Goal: Transaction & Acquisition: Purchase product/service

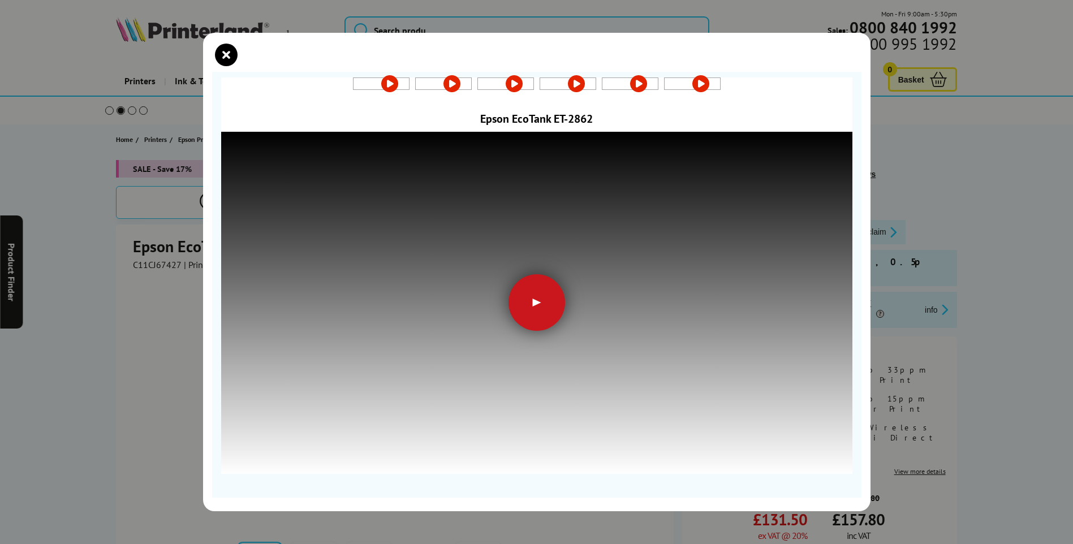
click at [533, 325] on div at bounding box center [537, 302] width 57 height 57
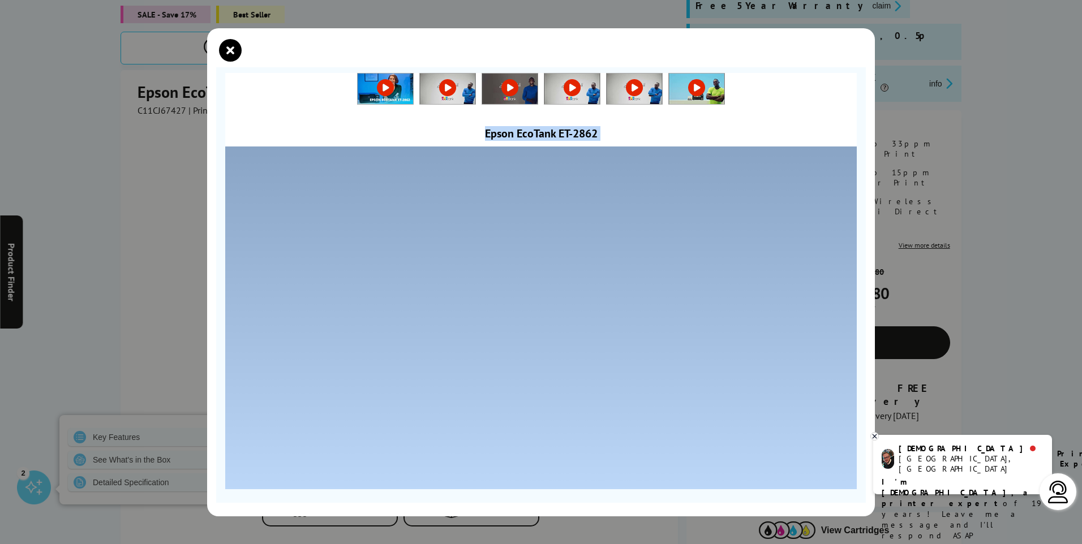
click at [161, 141] on div at bounding box center [541, 272] width 1082 height 544
click at [123, 191] on div at bounding box center [541, 272] width 1082 height 544
click at [223, 51] on icon "close modal" at bounding box center [230, 50] width 23 height 23
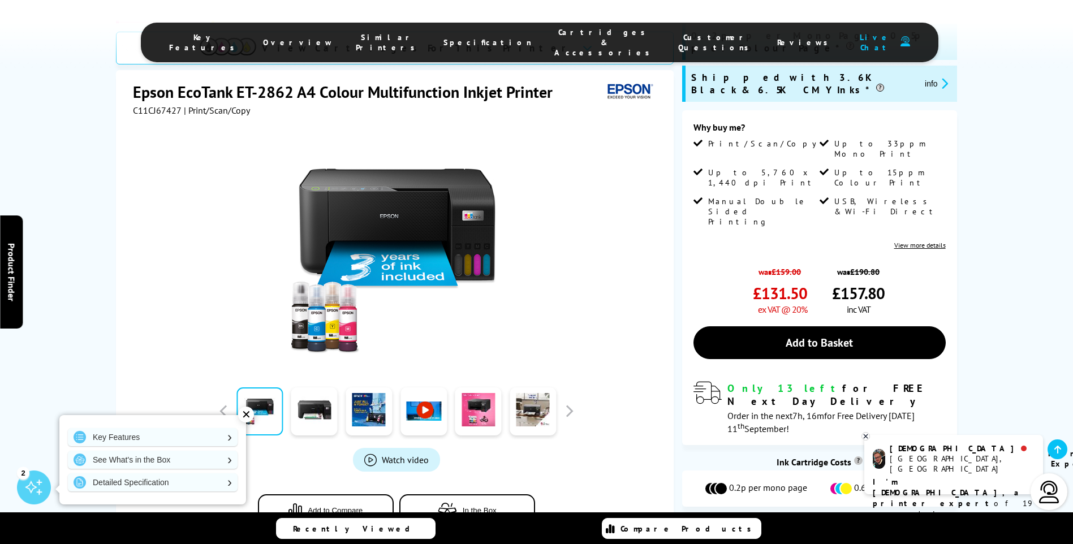
click at [901, 477] on b "I'm [DEMOGRAPHIC_DATA], a printer expert" at bounding box center [947, 493] width 149 height 32
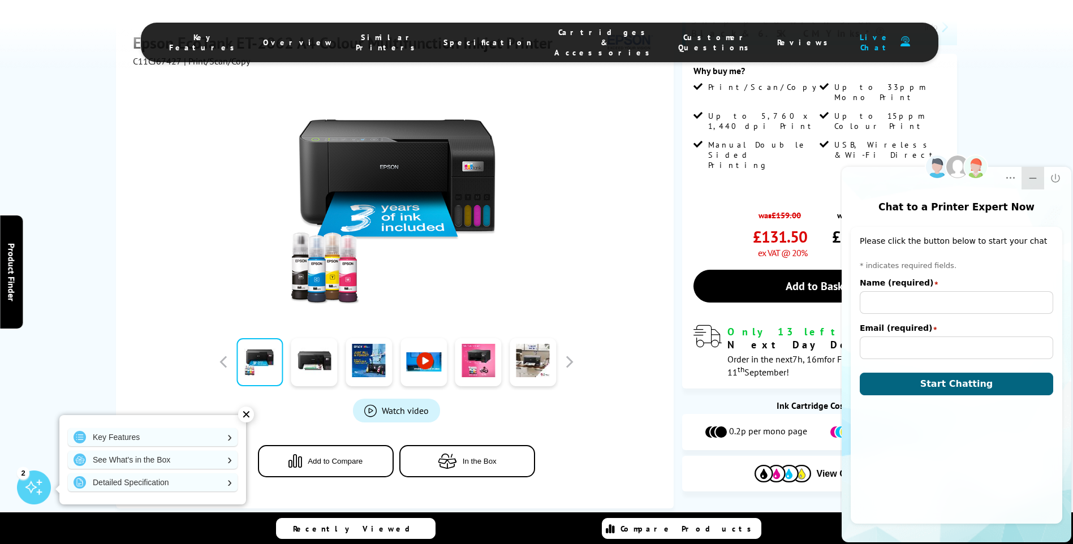
click at [1031, 176] on icon "Minimize" at bounding box center [1032, 178] width 11 height 11
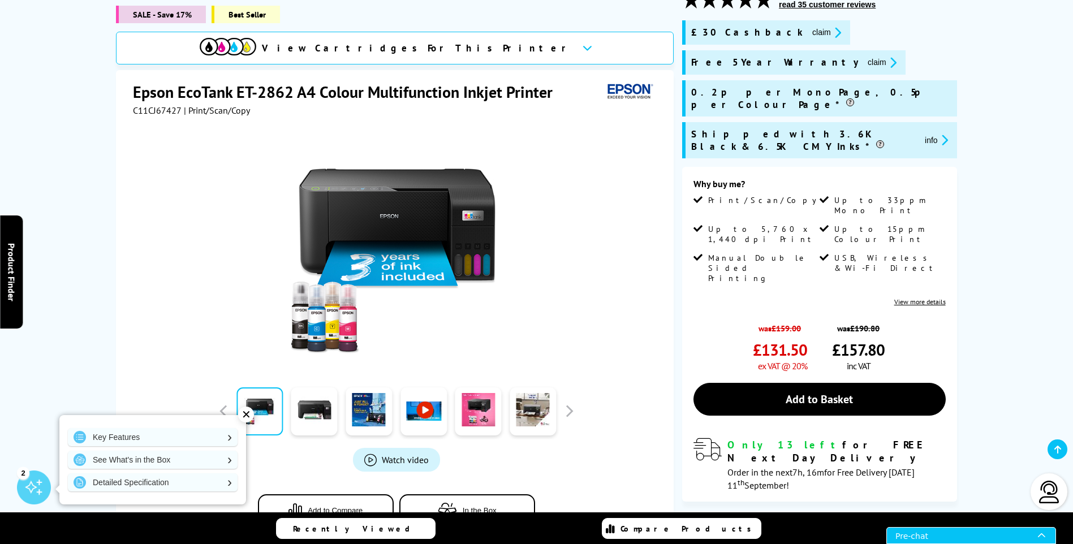
scroll to position [57, 0]
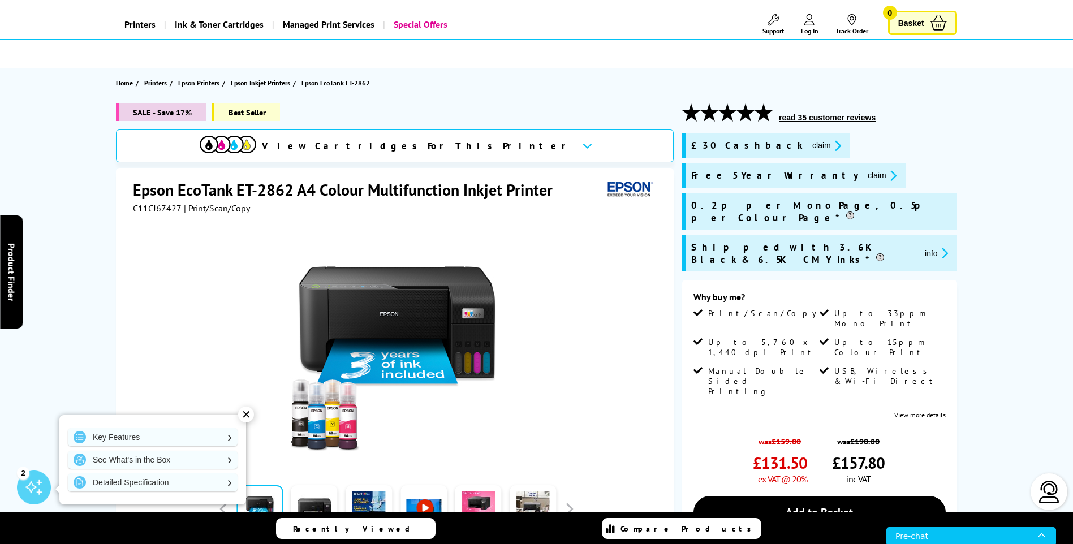
click at [828, 121] on button "read 35 customer reviews" at bounding box center [828, 118] width 104 height 10
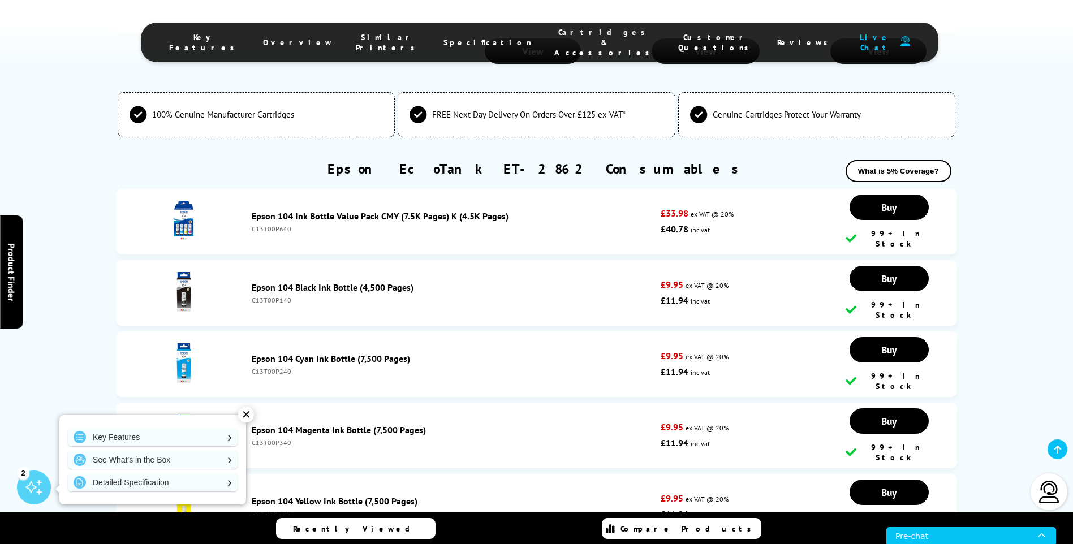
scroll to position [2578, 0]
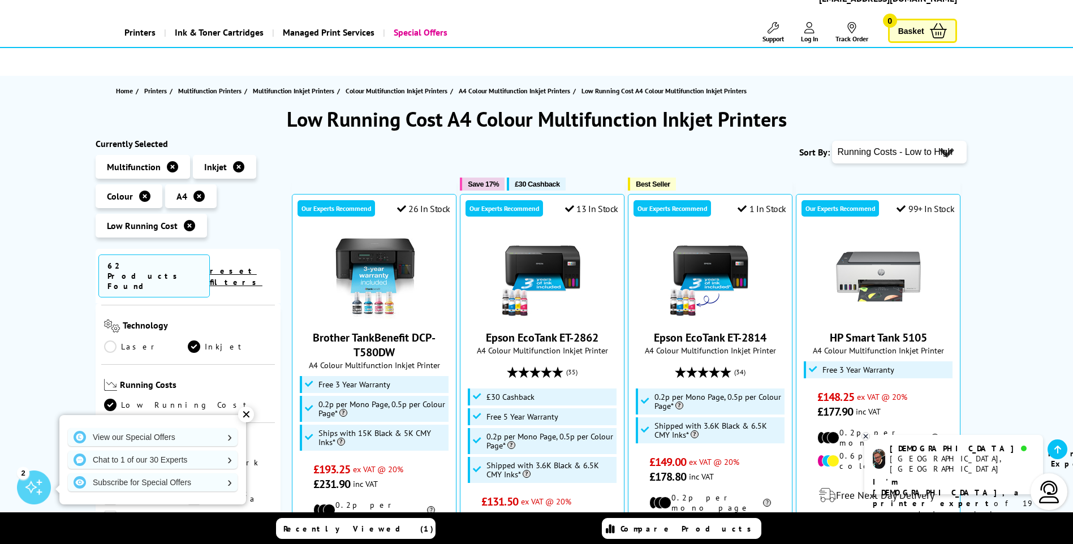
scroll to position [113, 0]
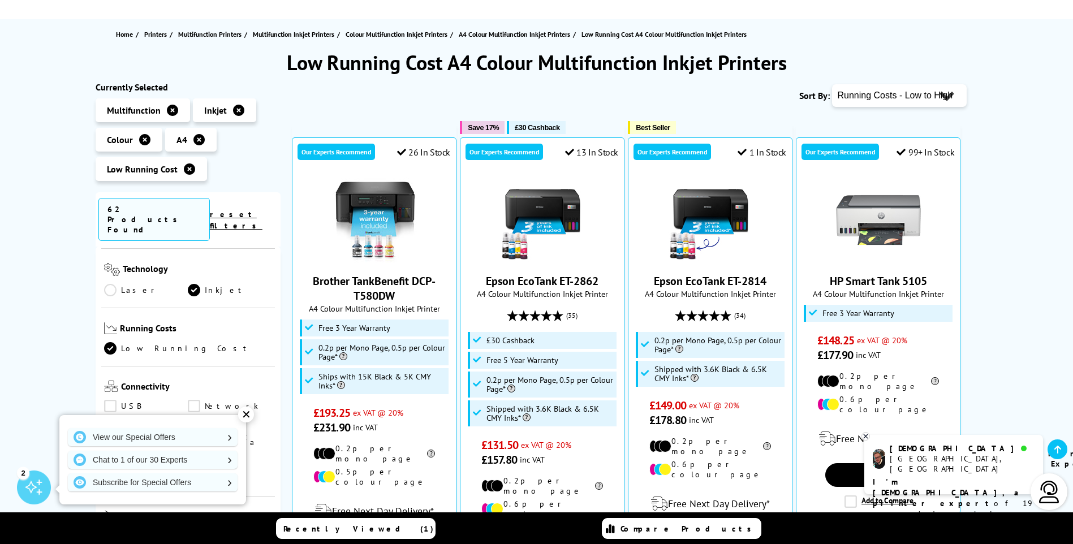
click at [904, 99] on select "Popularity Rating Price - Low to High Price - High to Low Running Costs - Low t…" at bounding box center [899, 95] width 135 height 23
select select "Price Ascending"
click at [832, 84] on select "Popularity Rating Price - Low to High Price - High to Low Running Costs - Low t…" at bounding box center [899, 95] width 135 height 23
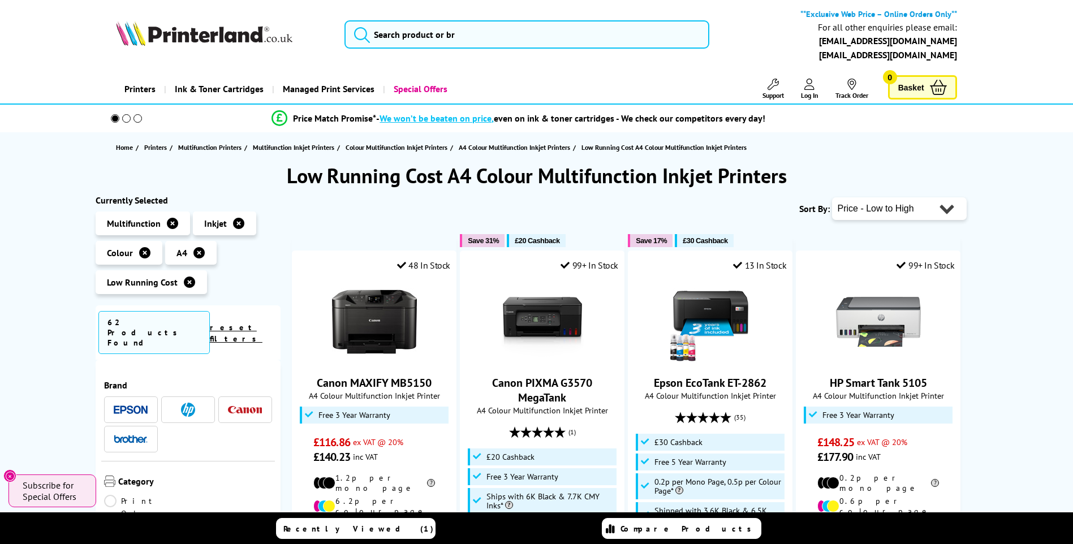
click at [115, 406] on img at bounding box center [131, 410] width 34 height 8
click at [0, 0] on div at bounding box center [0, 0] width 0 height 0
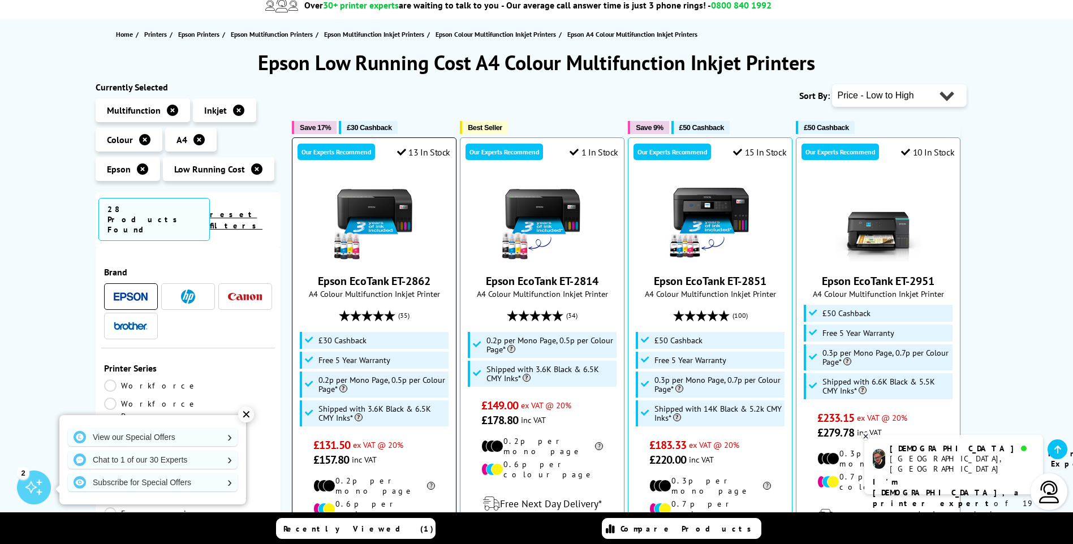
scroll to position [226, 0]
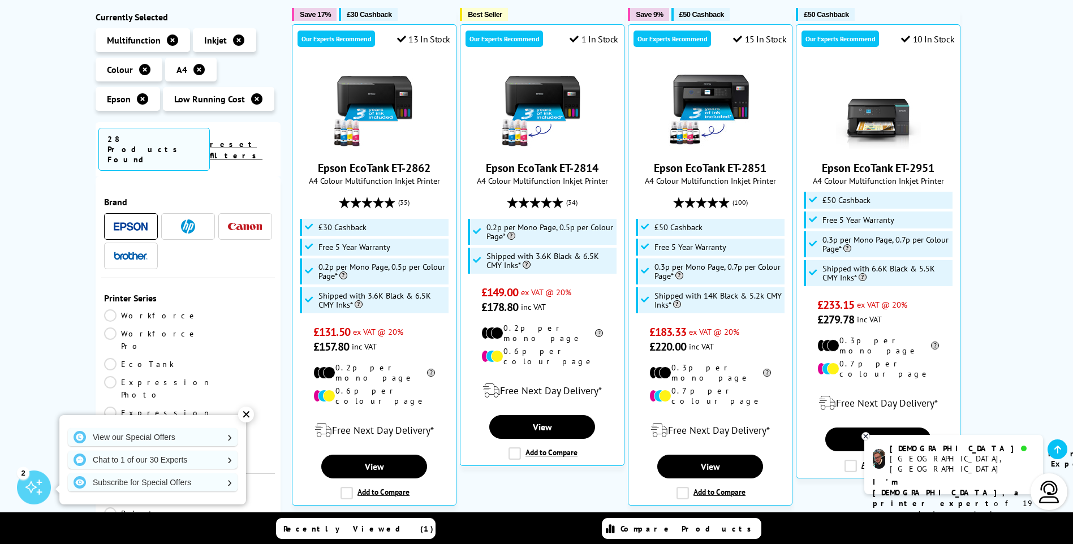
click at [248, 414] on div "✕" at bounding box center [246, 415] width 16 height 16
click at [248, 474] on div "Category Print Only Multifunction" at bounding box center [188, 518] width 174 height 88
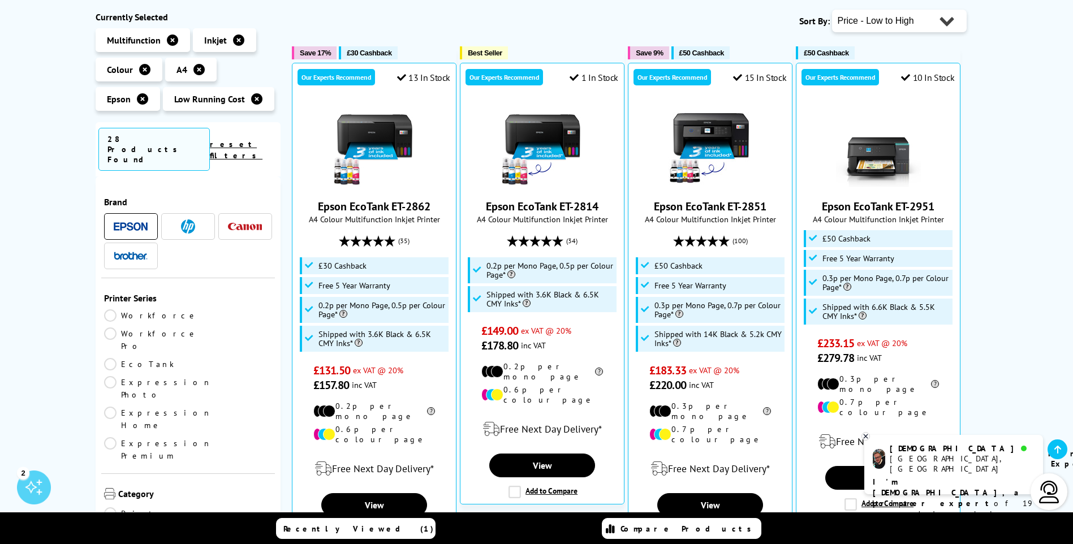
scroll to position [170, 0]
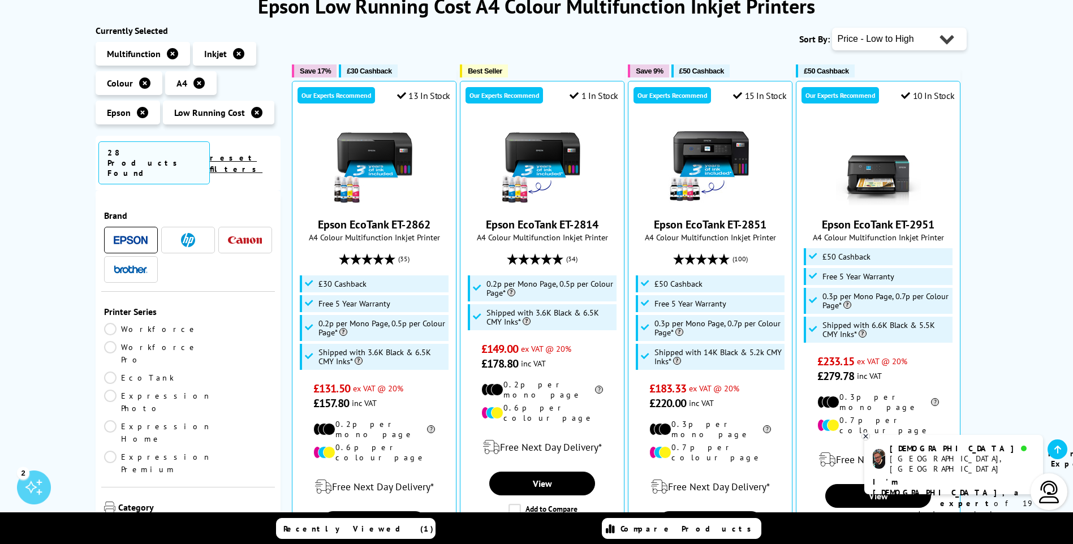
click at [866, 437] on icon at bounding box center [865, 436] width 7 height 8
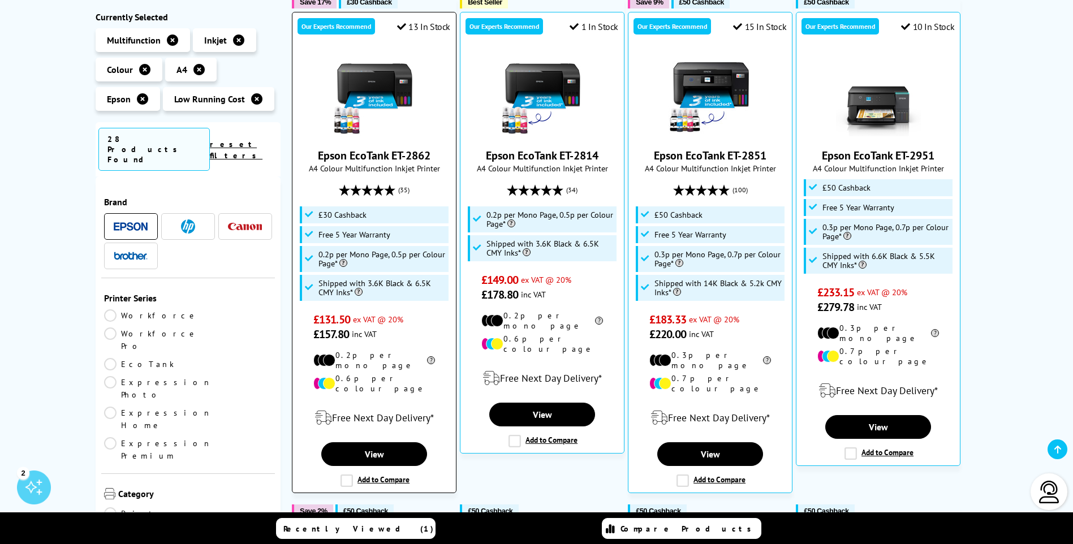
scroll to position [283, 0]
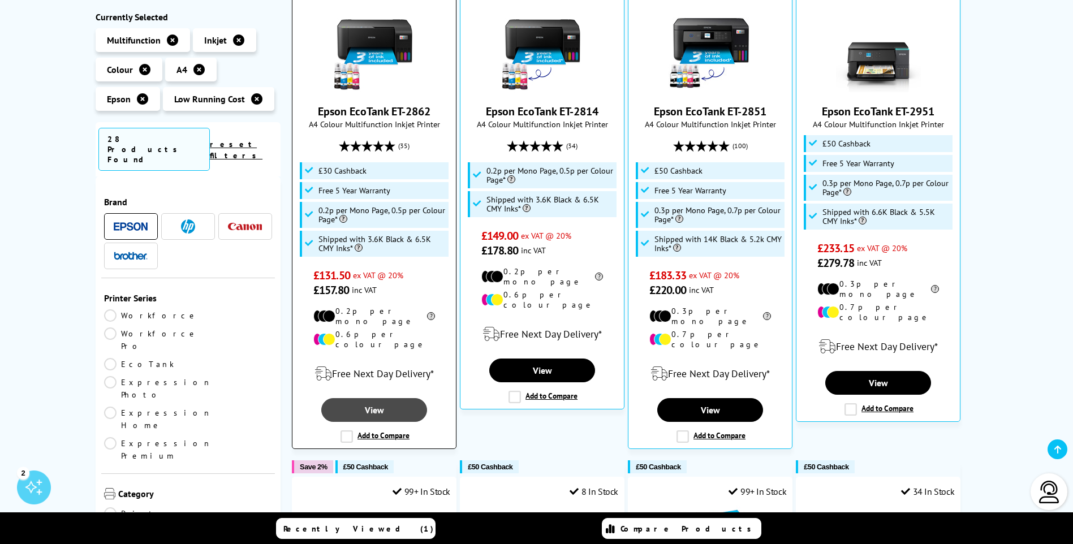
click at [375, 463] on span "£50 Cashback" at bounding box center [365, 467] width 45 height 8
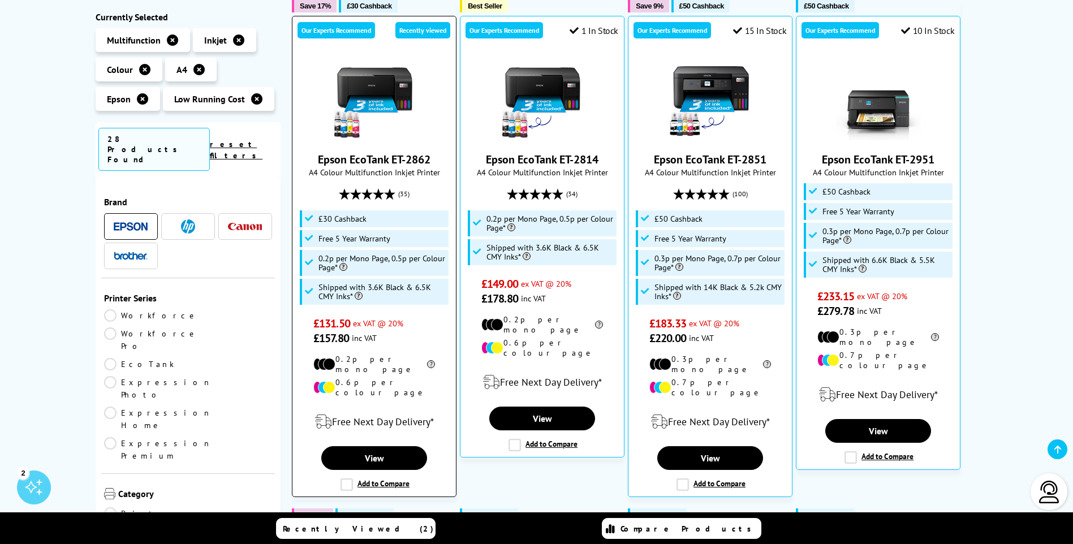
scroll to position [283, 0]
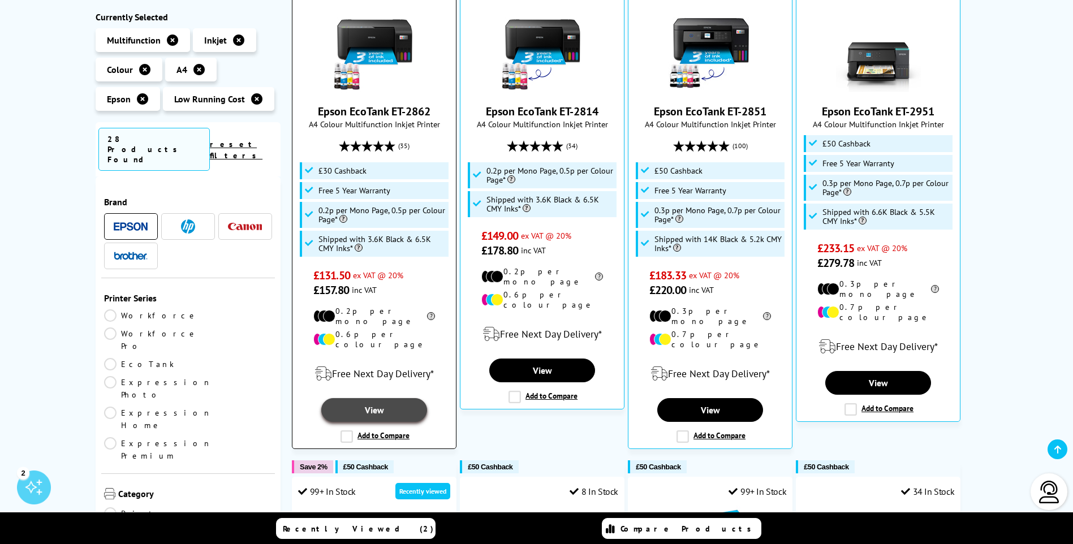
click at [362, 398] on link "View" at bounding box center [373, 410] width 105 height 24
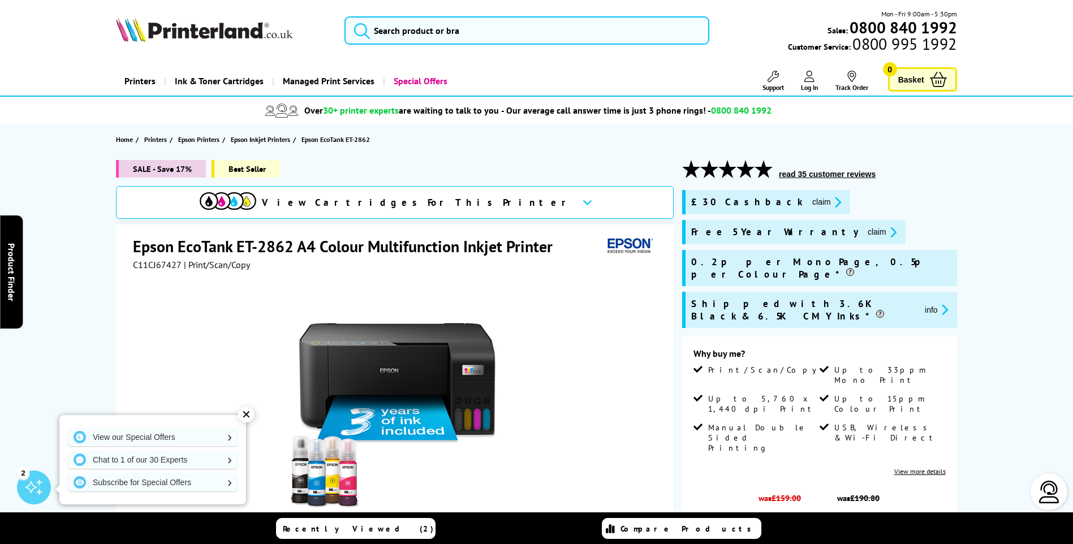
click at [243, 413] on div "✕" at bounding box center [246, 415] width 16 height 16
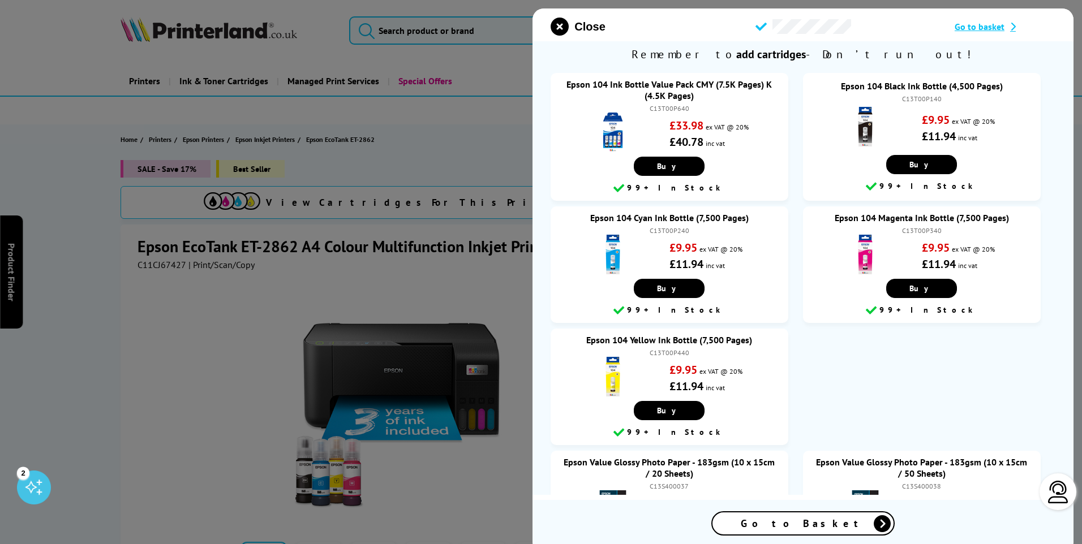
click at [971, 26] on span "Go to basket" at bounding box center [979, 26] width 50 height 11
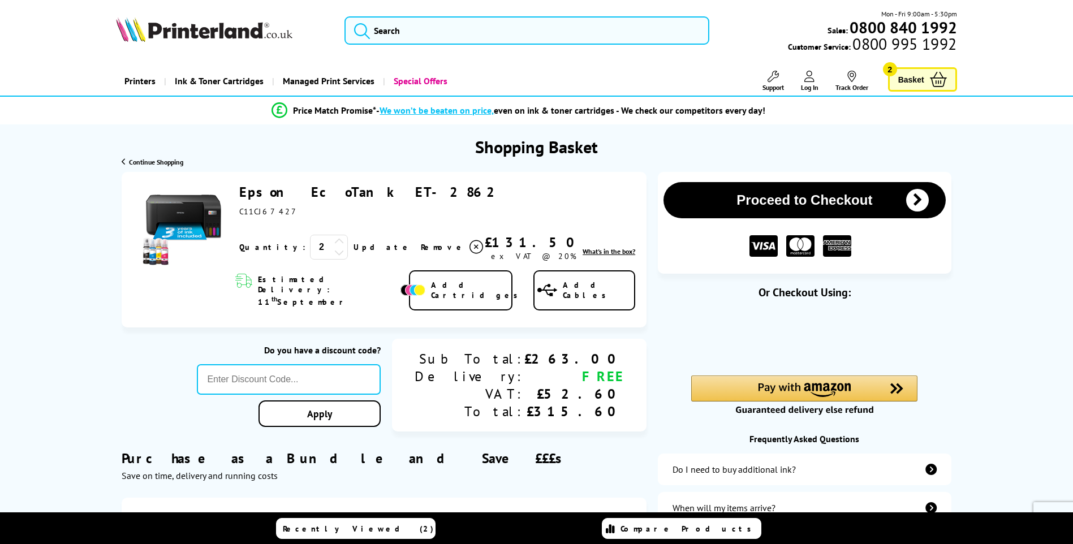
click at [334, 242] on icon at bounding box center [339, 241] width 10 height 10
click at [334, 253] on icon at bounding box center [339, 252] width 10 height 10
drag, startPoint x: 305, startPoint y: 237, endPoint x: 299, endPoint y: 240, distance: 6.8
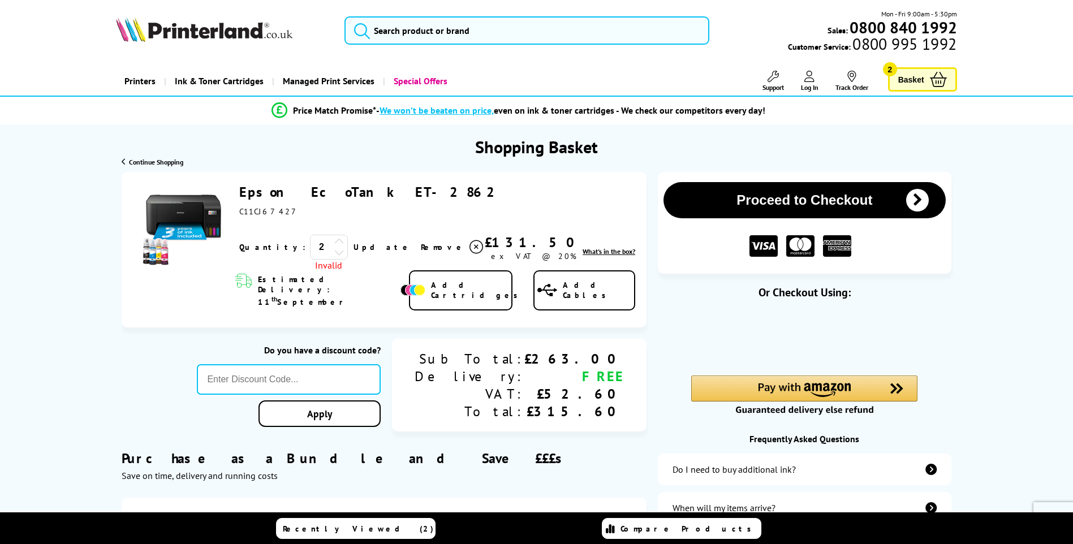
click at [334, 237] on icon at bounding box center [339, 241] width 10 height 10
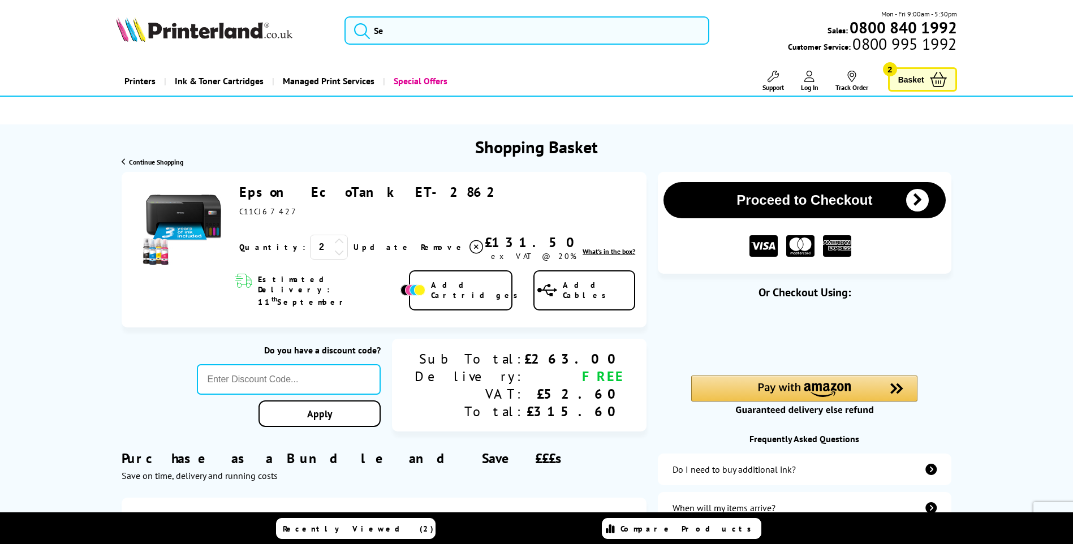
click at [94, 350] on div "Proceed to Checkout Shopping Basket ex VAT @ 20% 2 Update Close th" at bounding box center [536, 455] width 905 height 567
click at [490, 451] on div "Purchase as a Bundle and Save £££s Save on time, delivery and running costs" at bounding box center [384, 457] width 525 height 49
click at [354, 245] on link "Update" at bounding box center [383, 247] width 58 height 10
click at [782, 194] on button "Proceed to Checkout" at bounding box center [805, 200] width 282 height 36
